Goal: Task Accomplishment & Management: Complete application form

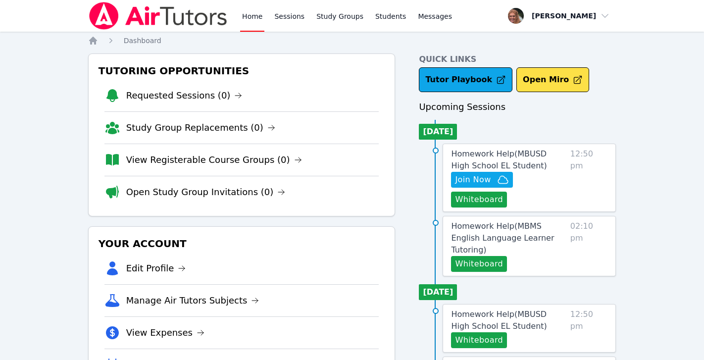
click at [250, 14] on link "Home" at bounding box center [252, 16] width 24 height 32
click at [494, 178] on span "Join Now" at bounding box center [481, 180] width 53 height 12
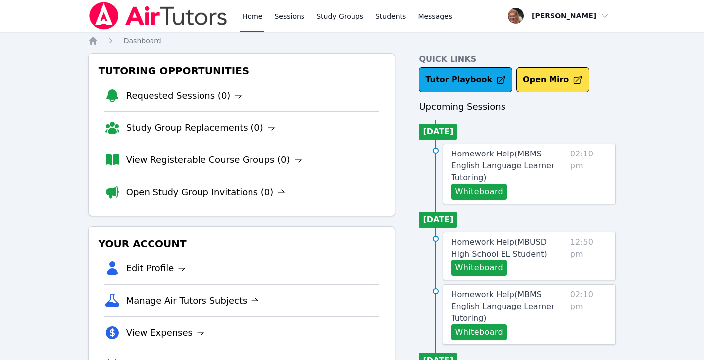
click at [252, 18] on link "Home" at bounding box center [252, 16] width 24 height 32
click at [252, 17] on link "Home" at bounding box center [252, 16] width 24 height 32
click at [295, 18] on link "Sessions" at bounding box center [289, 16] width 34 height 32
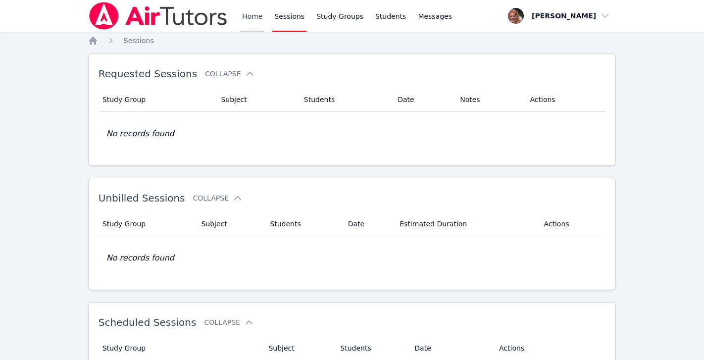
click at [254, 13] on link "Home" at bounding box center [252, 16] width 24 height 32
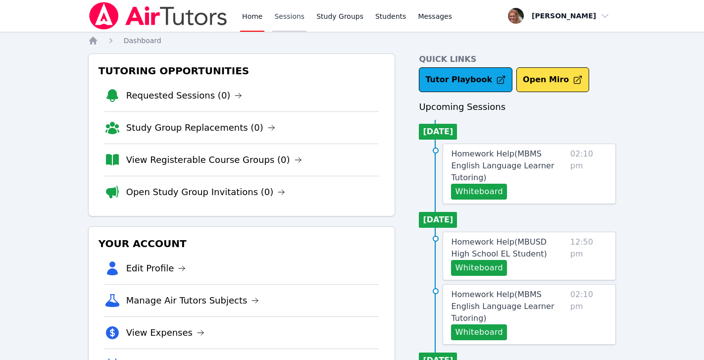
click at [282, 18] on link "Sessions" at bounding box center [289, 16] width 34 height 32
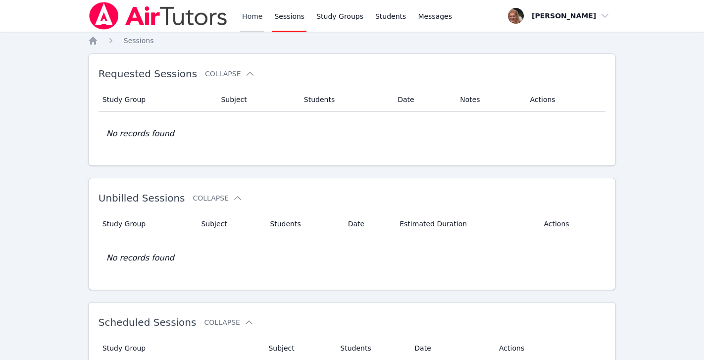
click at [248, 20] on link "Home" at bounding box center [252, 16] width 24 height 32
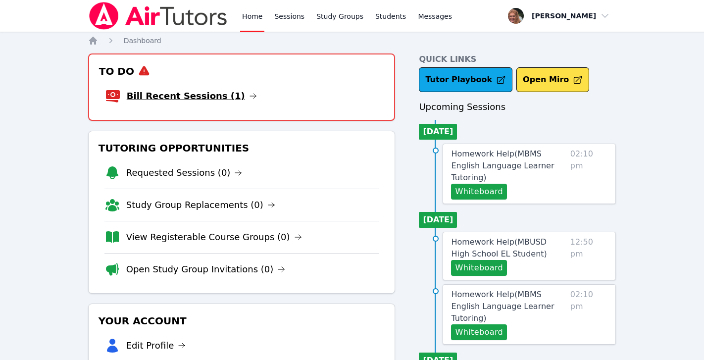
click at [215, 94] on link "Bill Recent Sessions (1)" at bounding box center [192, 96] width 130 height 14
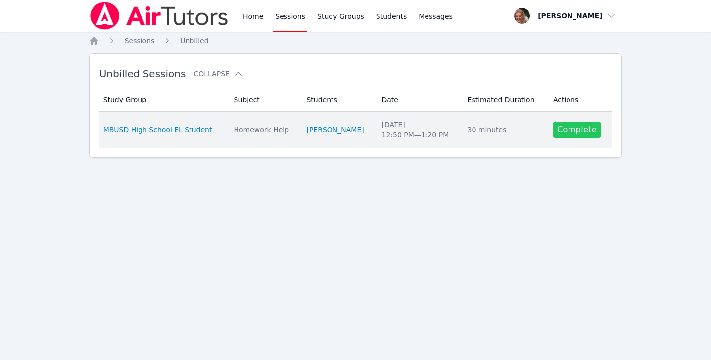
click at [575, 130] on link "Complete" at bounding box center [576, 130] width 47 height 16
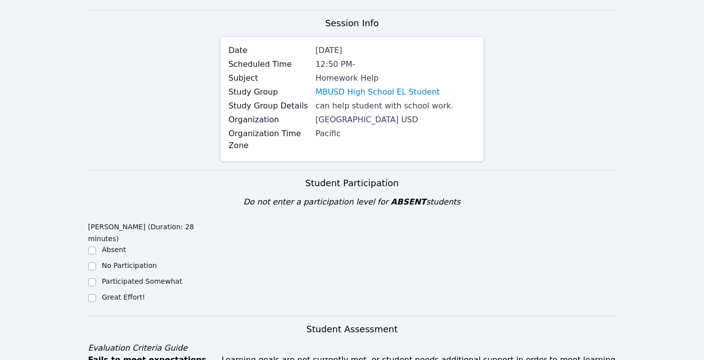
scroll to position [104, 0]
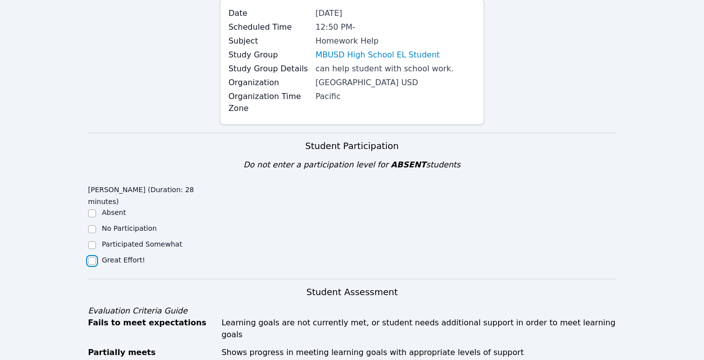
click at [94, 257] on input "Great Effort!" at bounding box center [92, 261] width 8 height 8
checkbox input "true"
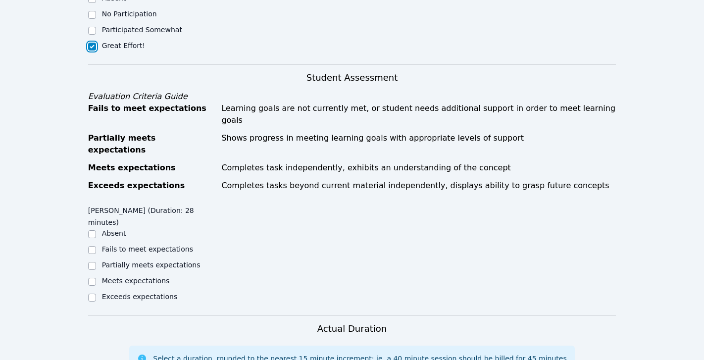
scroll to position [359, 0]
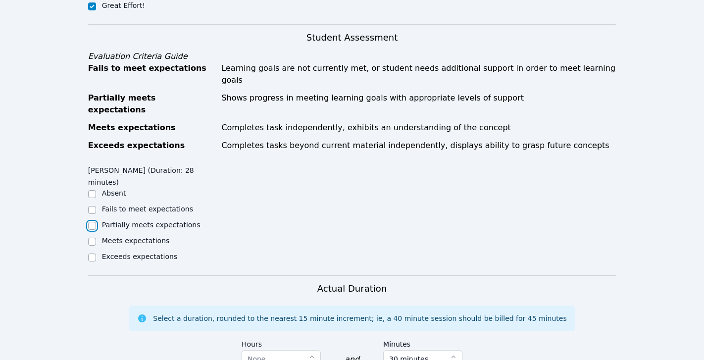
click at [93, 222] on input "Partially meets expectations" at bounding box center [92, 226] width 8 height 8
checkbox input "true"
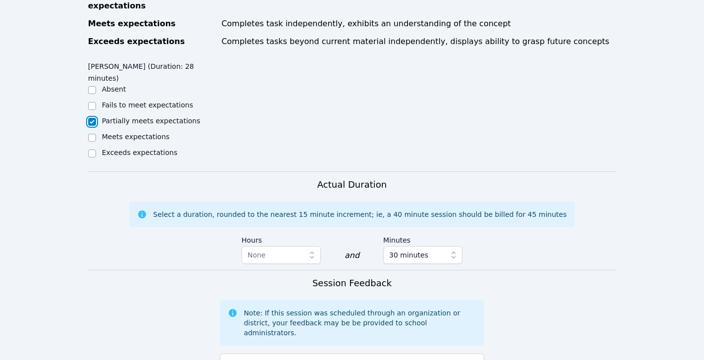
scroll to position [464, 0]
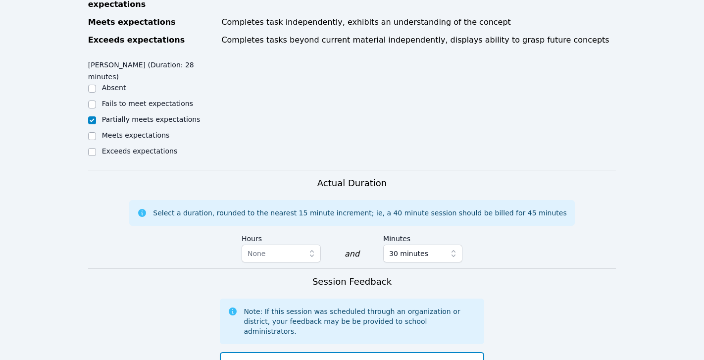
type textarea "[PERSON_NAME] is a very hard worker. [DATE] she brought homework to work on cha…"
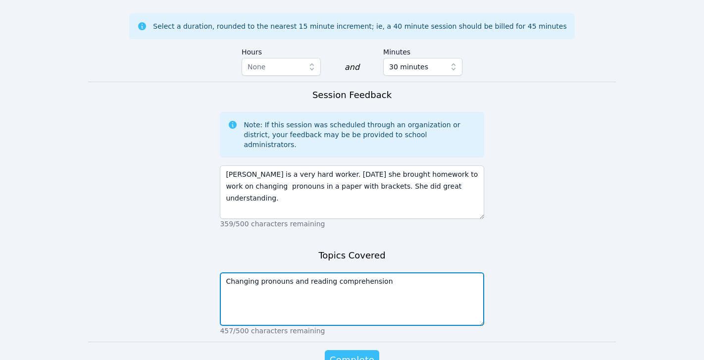
type textarea "Changing pronouns and reading comprehension"
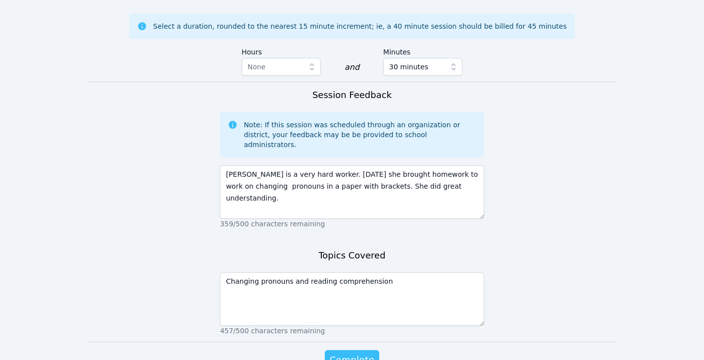
click at [355, 353] on span "Complete" at bounding box center [351, 360] width 45 height 14
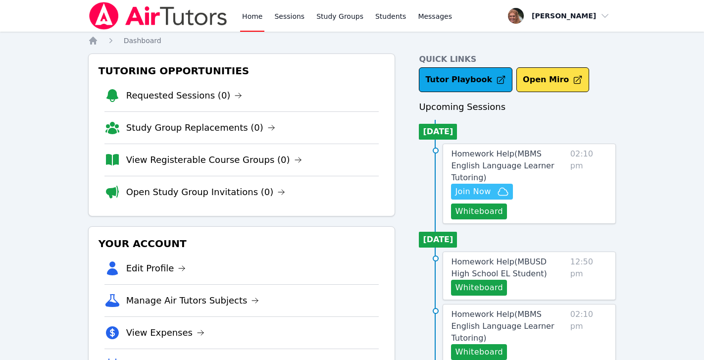
click at [490, 186] on span "Join Now" at bounding box center [481, 192] width 53 height 12
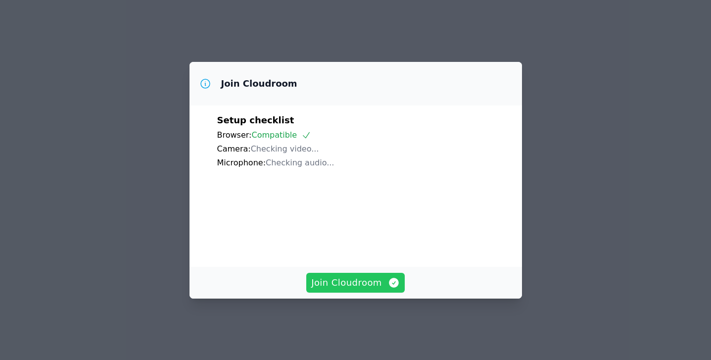
click at [365, 288] on span "Join Cloudroom" at bounding box center [355, 283] width 89 height 14
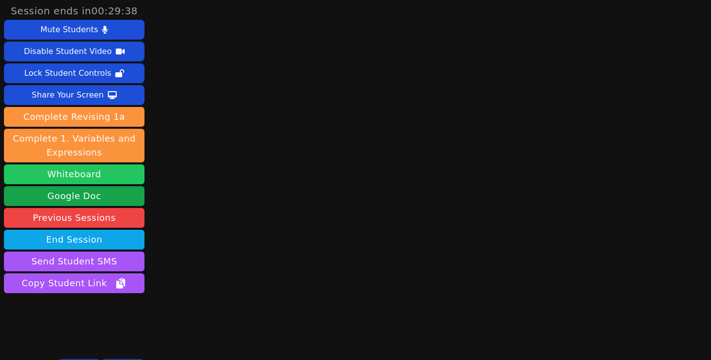
click at [88, 176] on button "Whiteboard" at bounding box center [74, 174] width 141 height 20
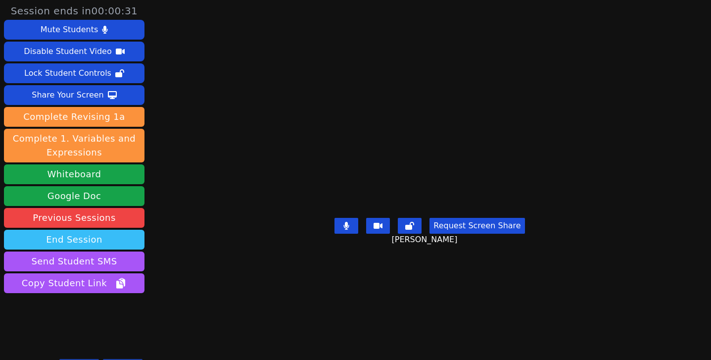
click at [93, 238] on button "End Session" at bounding box center [74, 240] width 141 height 20
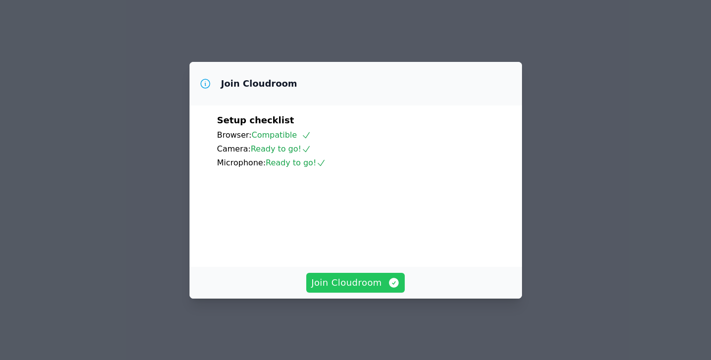
click at [342, 287] on span "Join Cloudroom" at bounding box center [355, 283] width 89 height 14
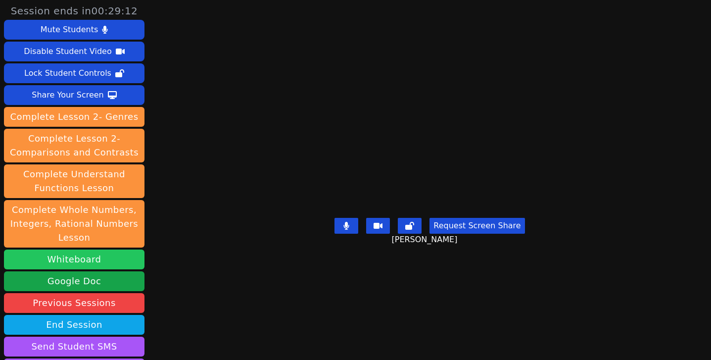
click at [102, 263] on button "Whiteboard" at bounding box center [74, 259] width 141 height 20
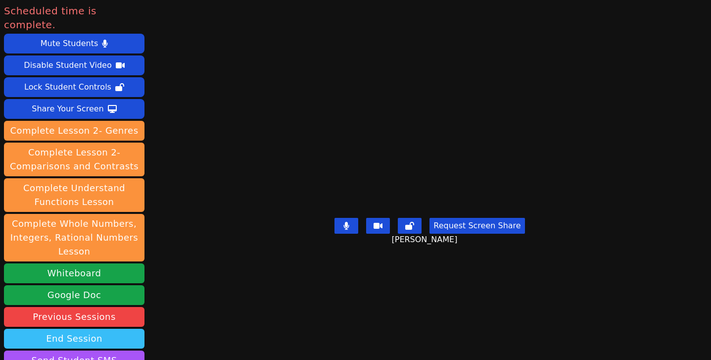
click at [87, 329] on button "End Session" at bounding box center [74, 339] width 141 height 20
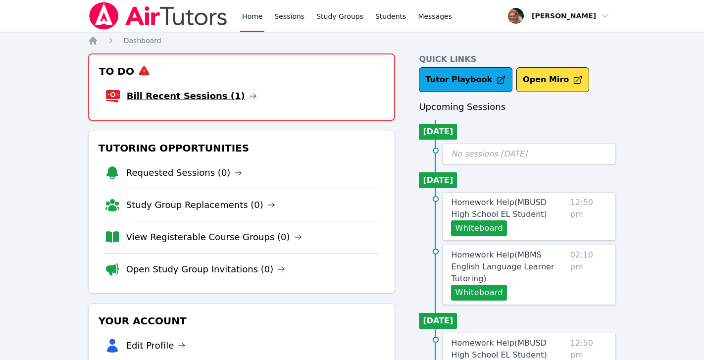
click at [203, 95] on link "Bill Recent Sessions (1)" at bounding box center [192, 96] width 130 height 14
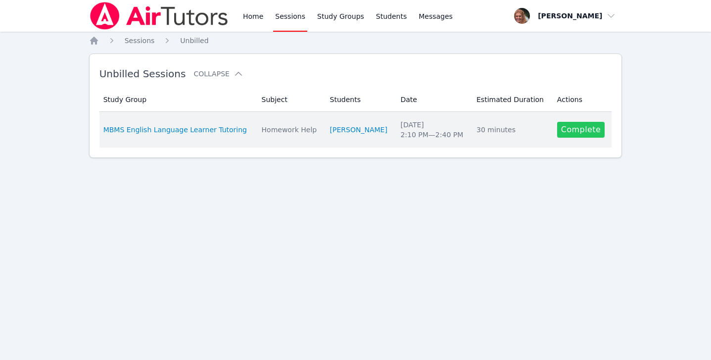
click at [579, 132] on link "Complete" at bounding box center [580, 130] width 47 height 16
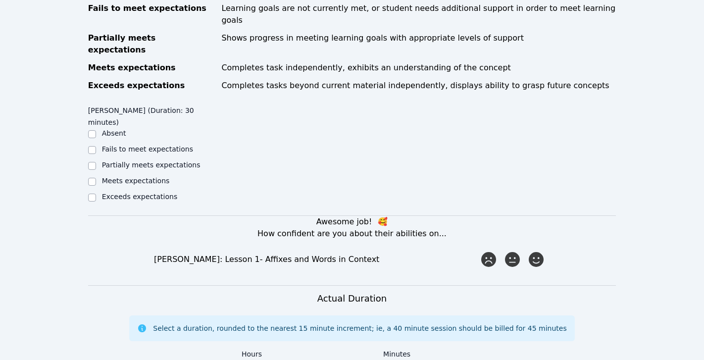
scroll to position [453, 0]
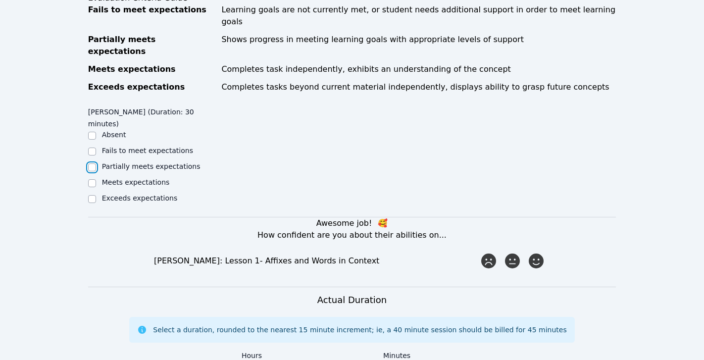
click at [92, 163] on input "Partially meets expectations" at bounding box center [92, 167] width 8 height 8
checkbox input "true"
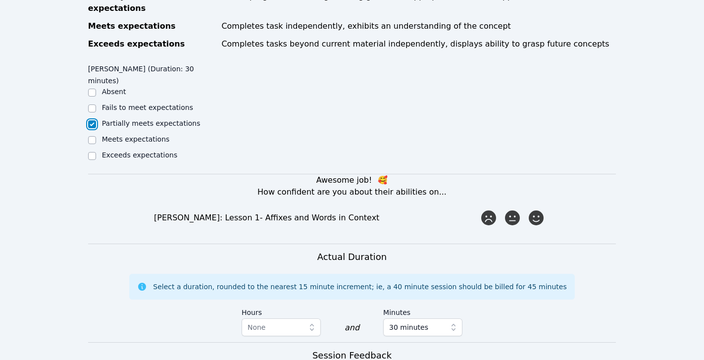
scroll to position [502, 0]
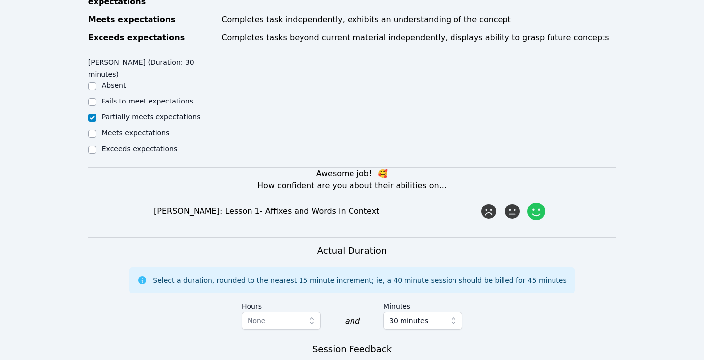
click at [535, 202] on icon at bounding box center [536, 211] width 18 height 18
click at [0, 0] on input "radio" at bounding box center [0, 0] width 0 height 0
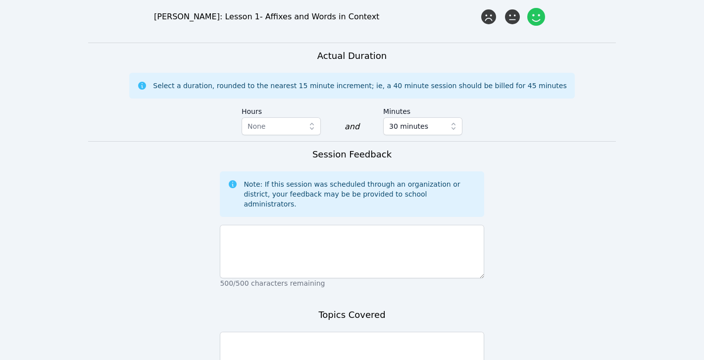
scroll to position [744, 0]
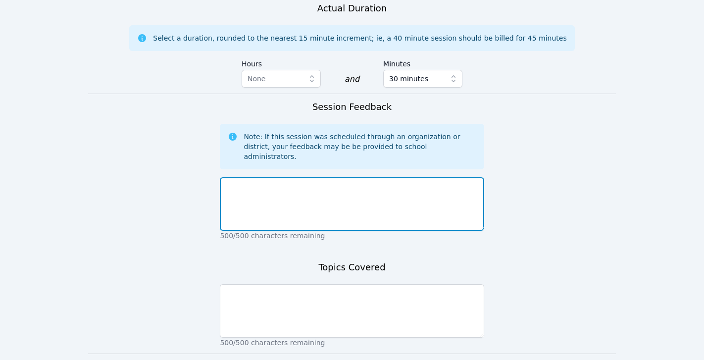
click at [390, 177] on textarea at bounding box center [352, 203] width 264 height 53
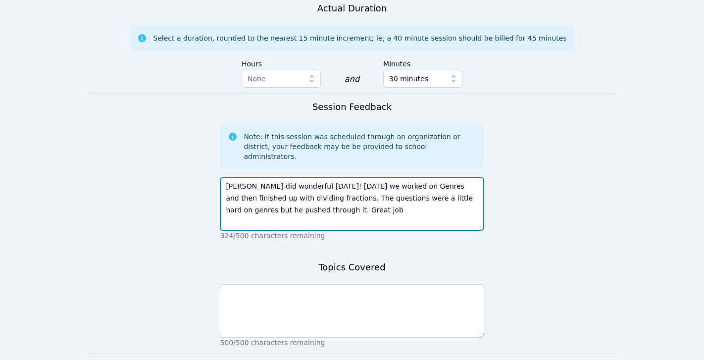
click at [318, 177] on textarea "Paul did wonderful today! Today we worked on Genres and then finished up with d…" at bounding box center [352, 203] width 264 height 53
type textarea "Paul did wonderful today! Today we worked on Genres and then finished up with d…"
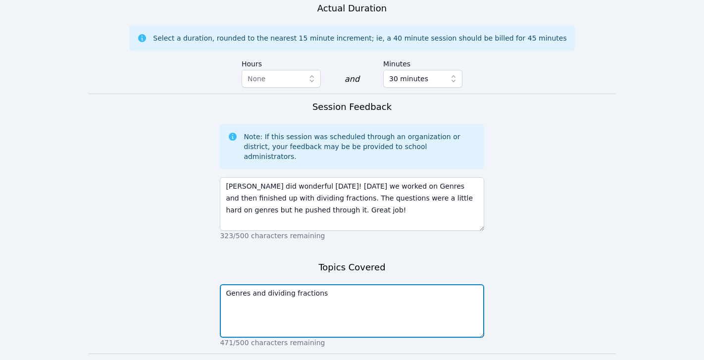
type textarea "Genres and dividing fractions"
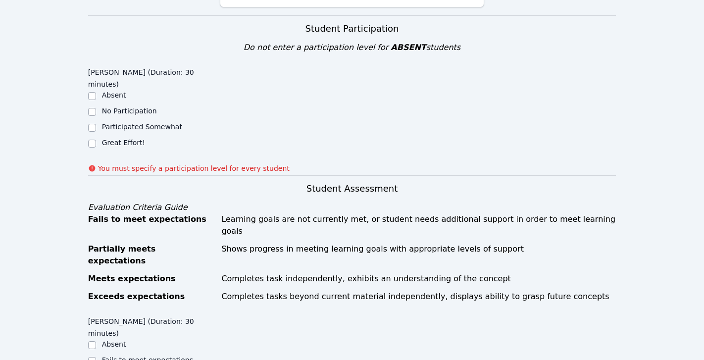
scroll to position [251, 0]
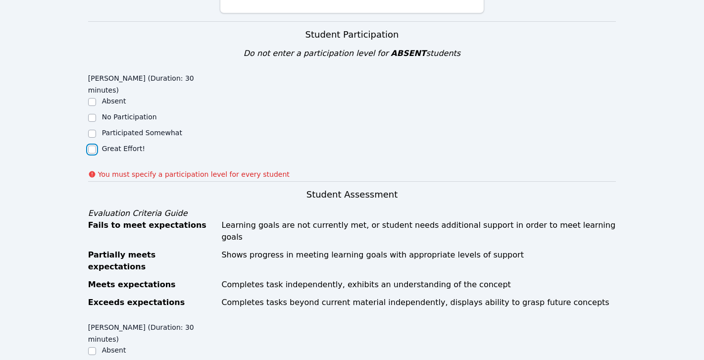
click at [93, 145] on input "Great Effort!" at bounding box center [92, 149] width 8 height 8
checkbox input "true"
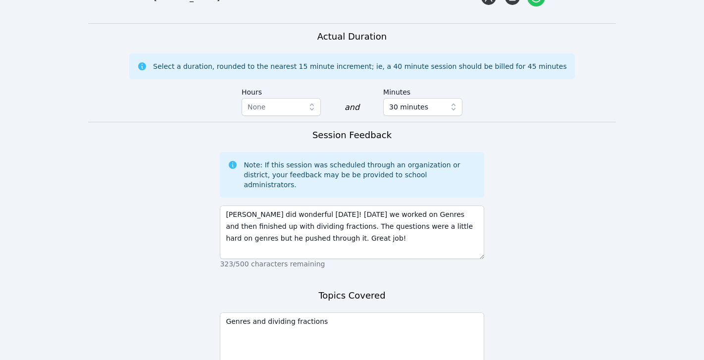
scroll to position [758, 0]
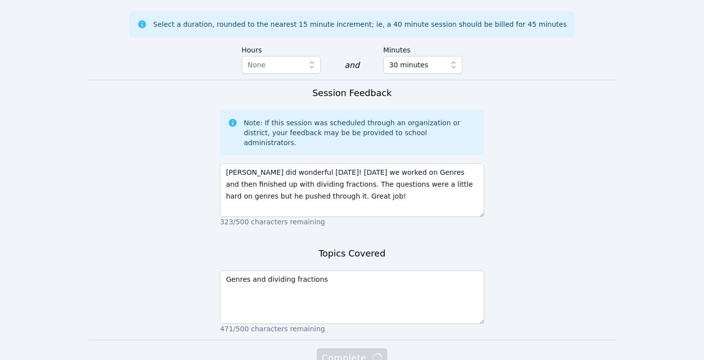
scroll to position [744, 0]
